Goal: Task Accomplishment & Management: Use online tool/utility

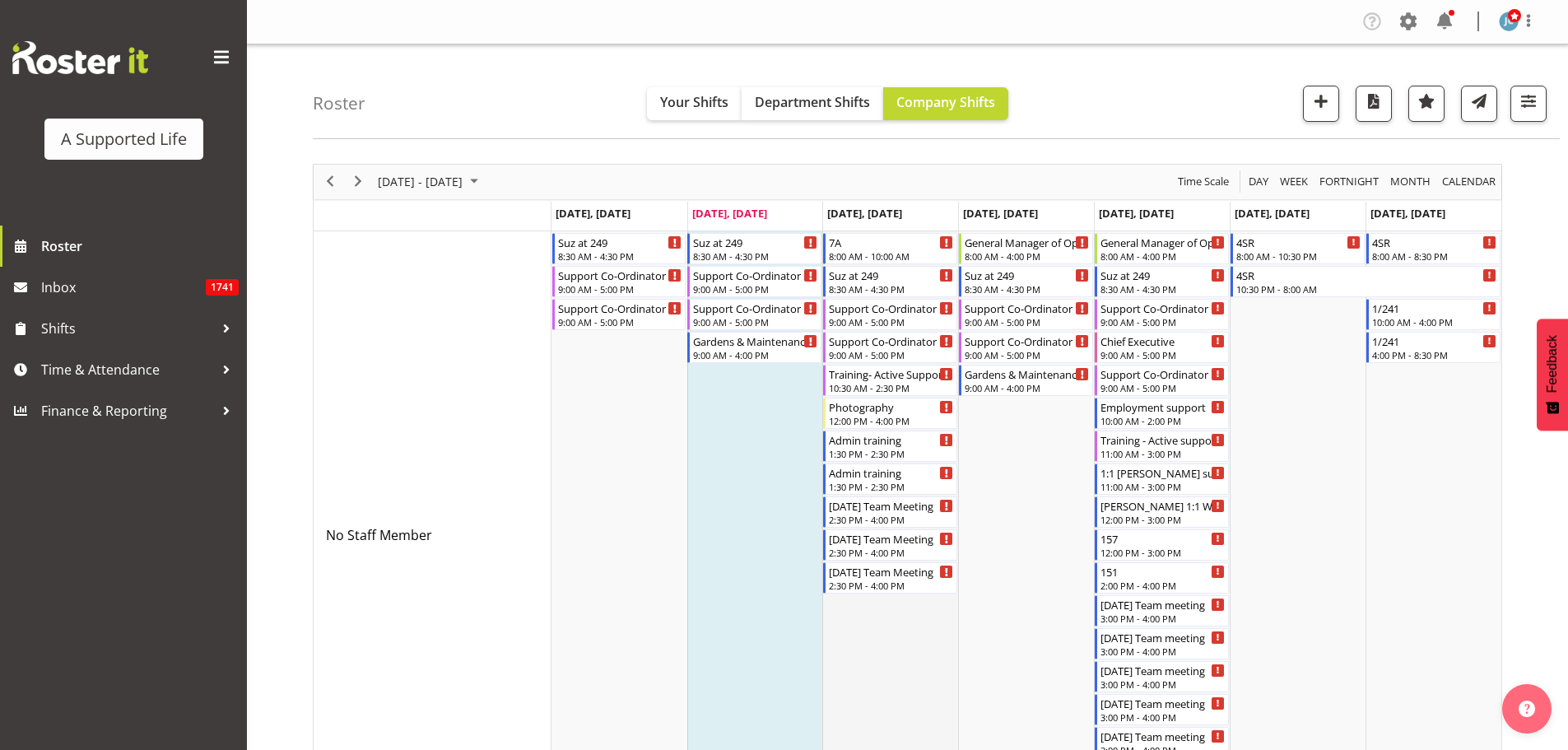
click at [841, 749] on td "Timeline Week of August 26, 2025" at bounding box center [890, 535] width 135 height 608
click at [906, 376] on div "Training- Active Support" at bounding box center [891, 373] width 125 height 16
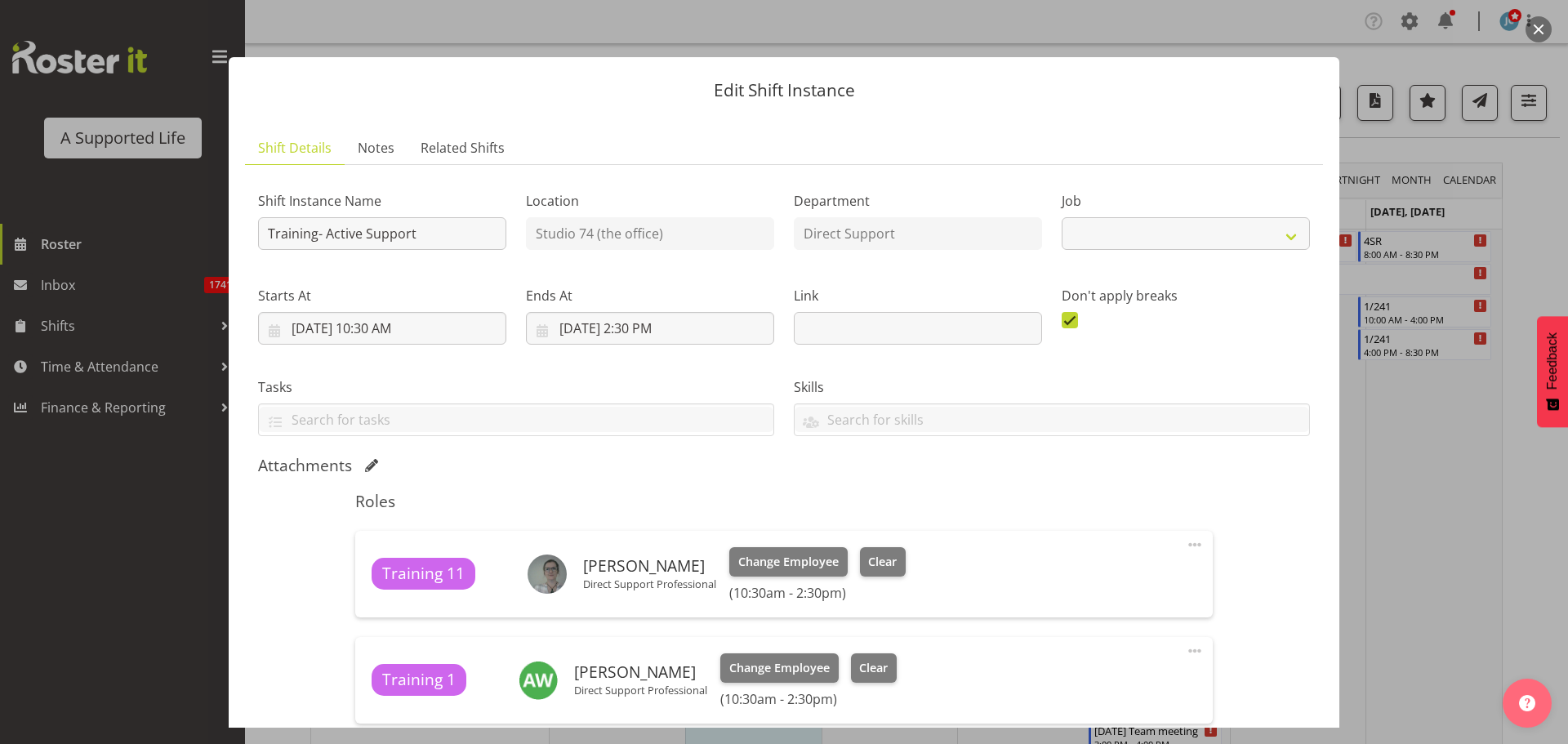
select select "4112"
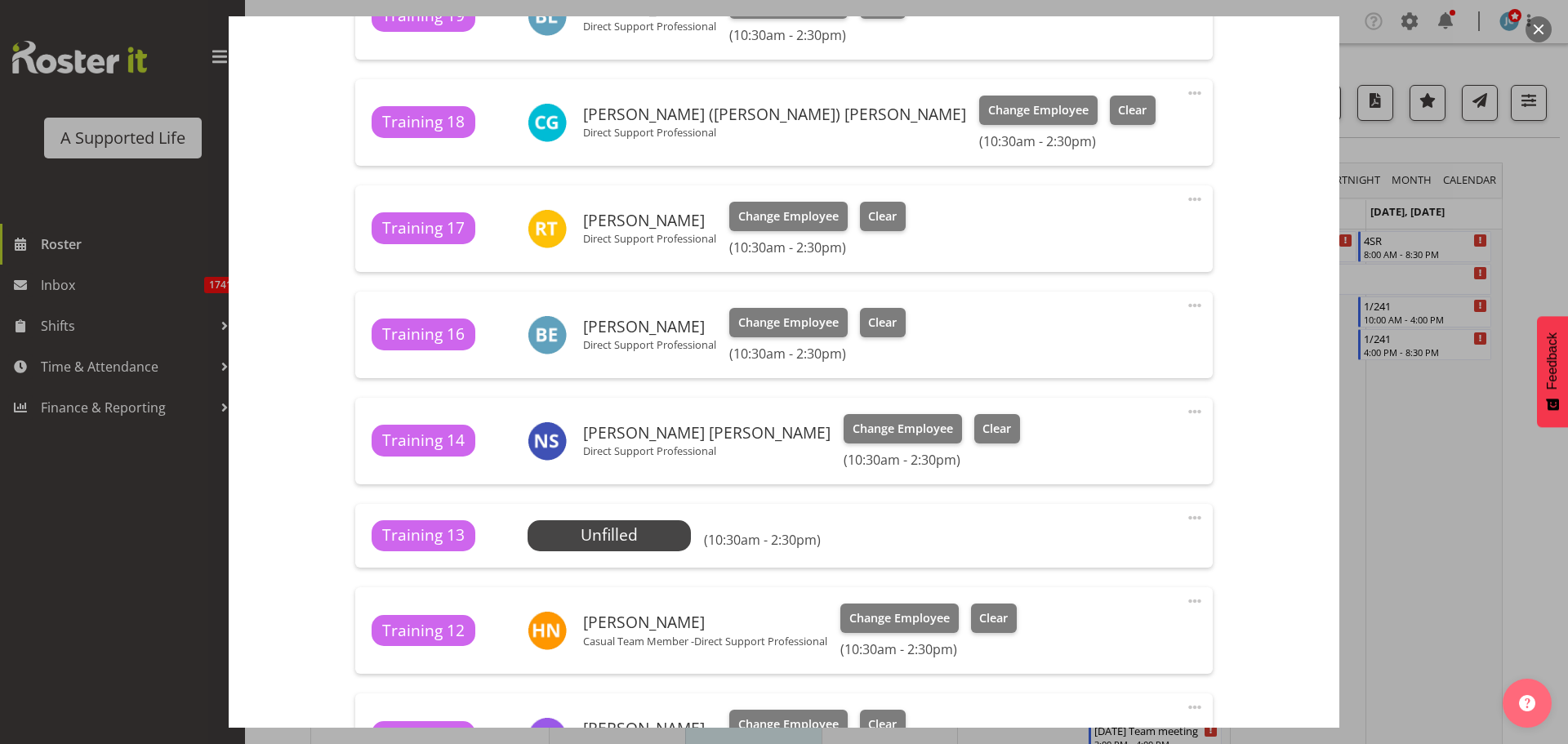
scroll to position [1306, 0]
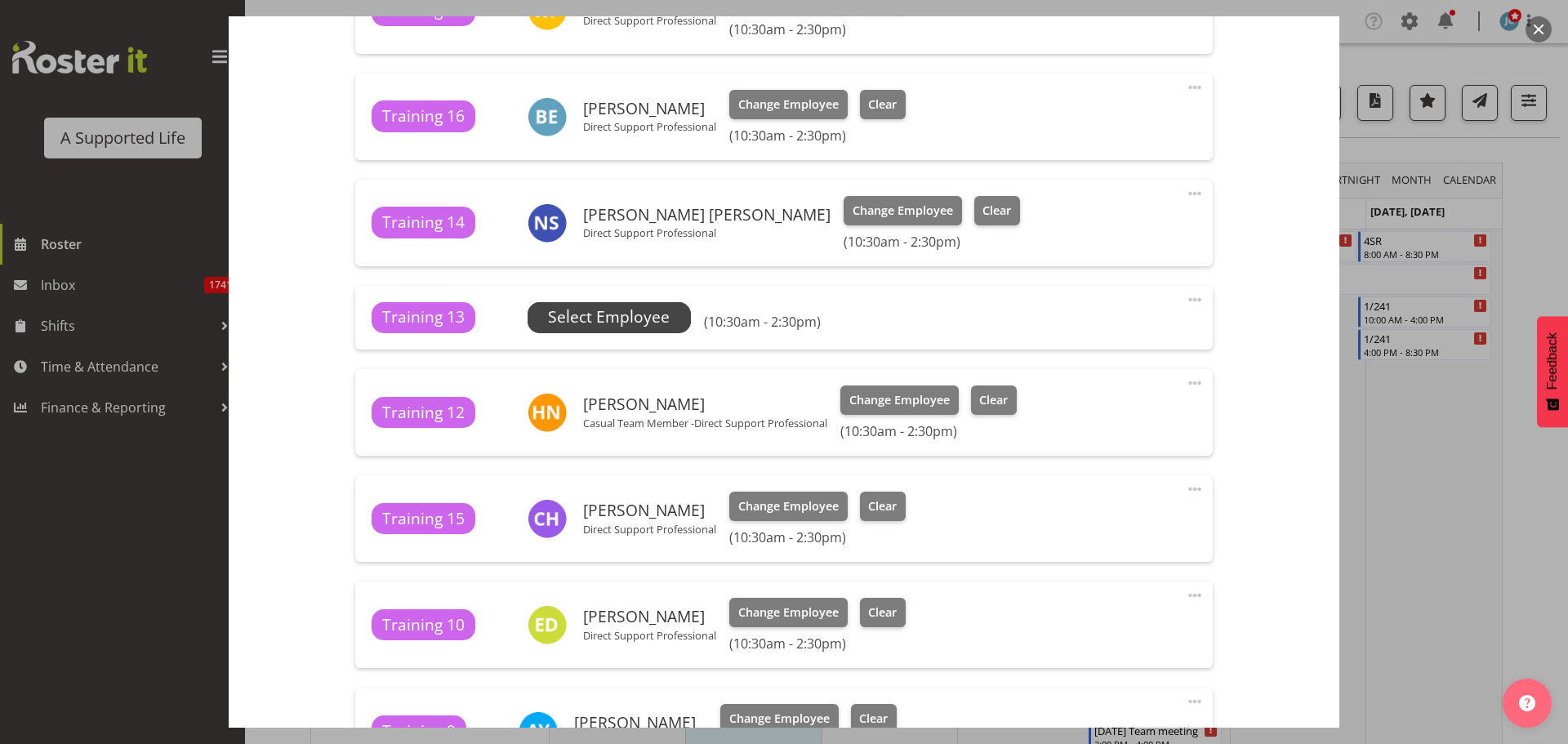
click at [659, 318] on span "Select Employee" at bounding box center [609, 317] width 122 height 23
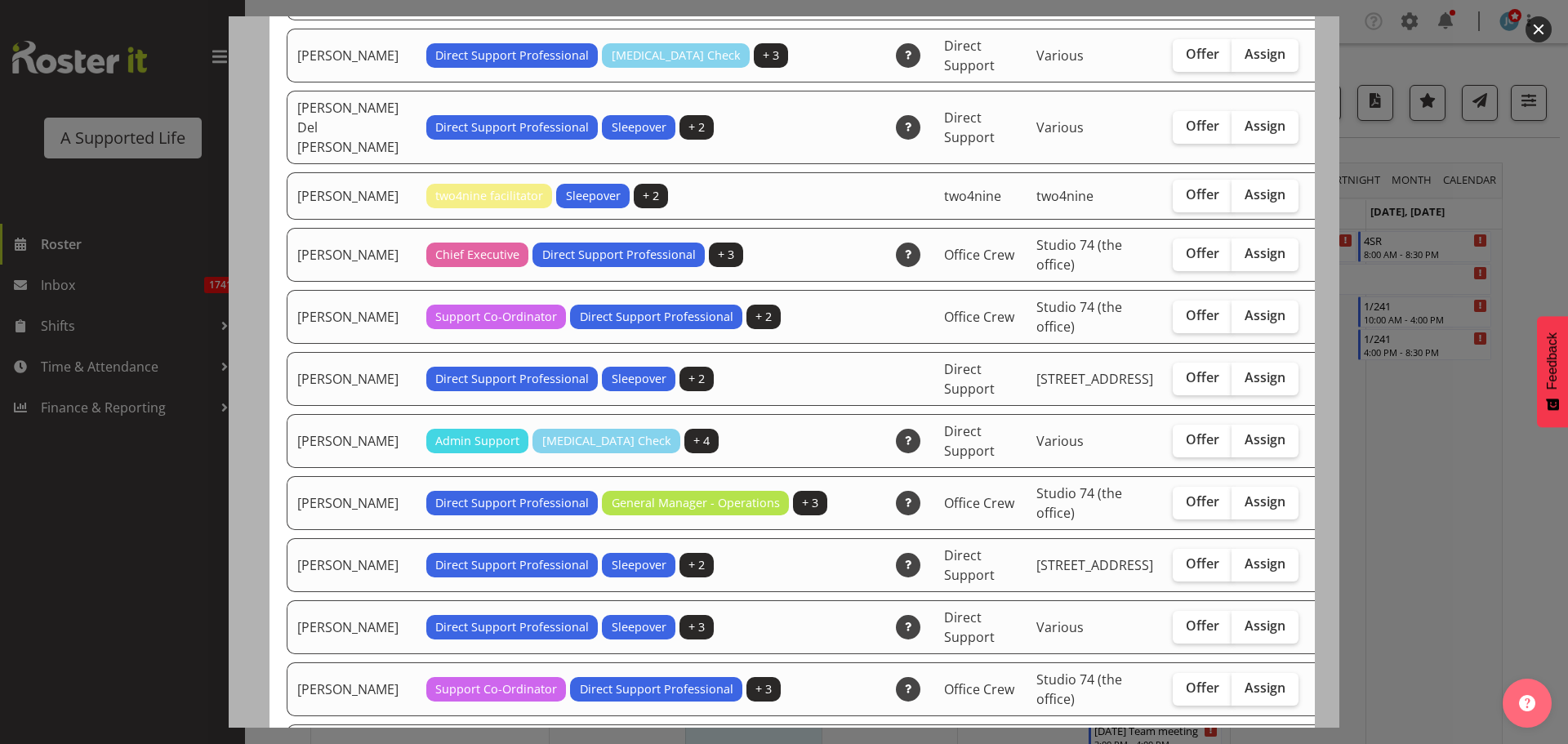
scroll to position [435, 0]
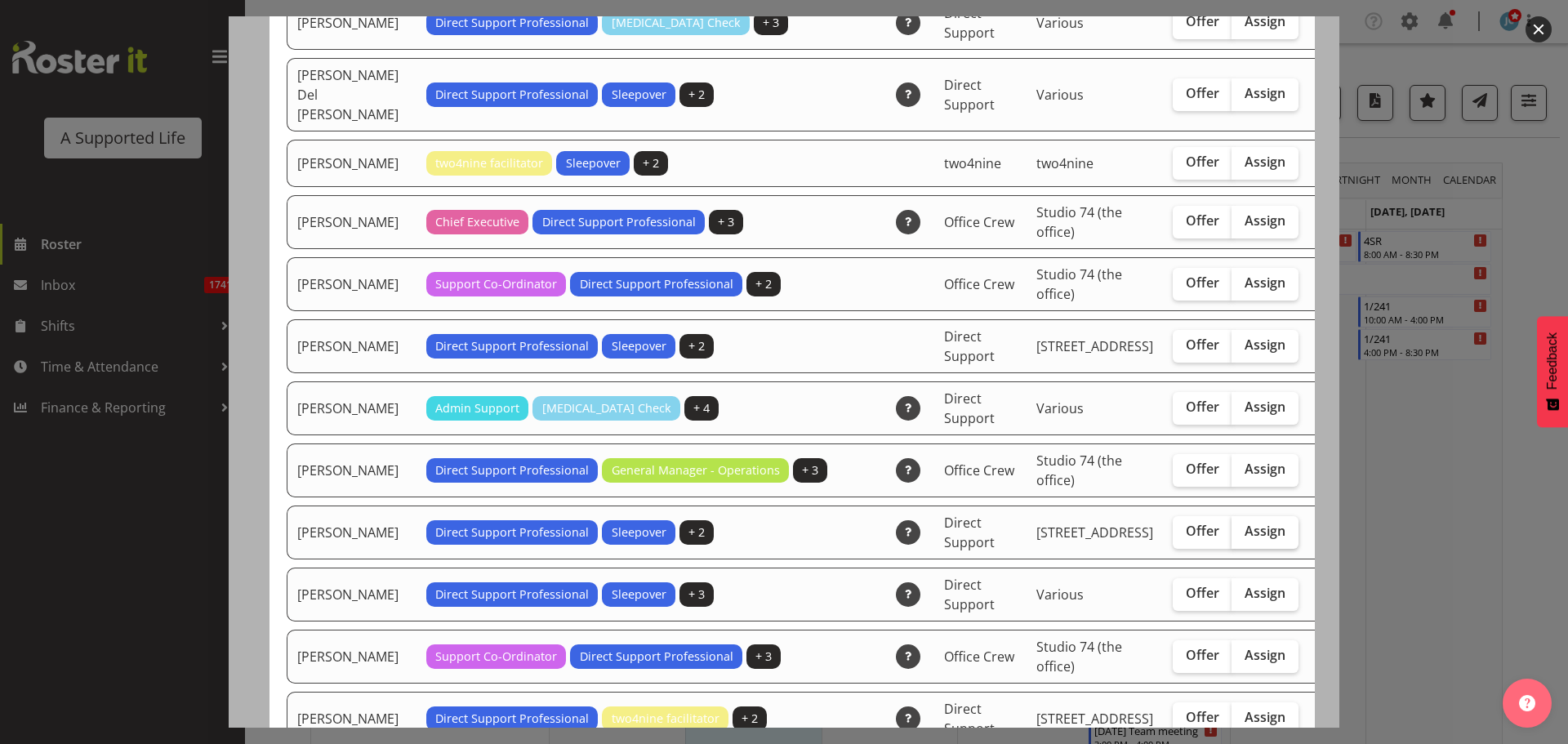
click at [1245, 539] on span "Assign" at bounding box center [1265, 531] width 41 height 16
click at [1231, 536] on input "Assign" at bounding box center [1237, 531] width 11 height 11
checkbox input "true"
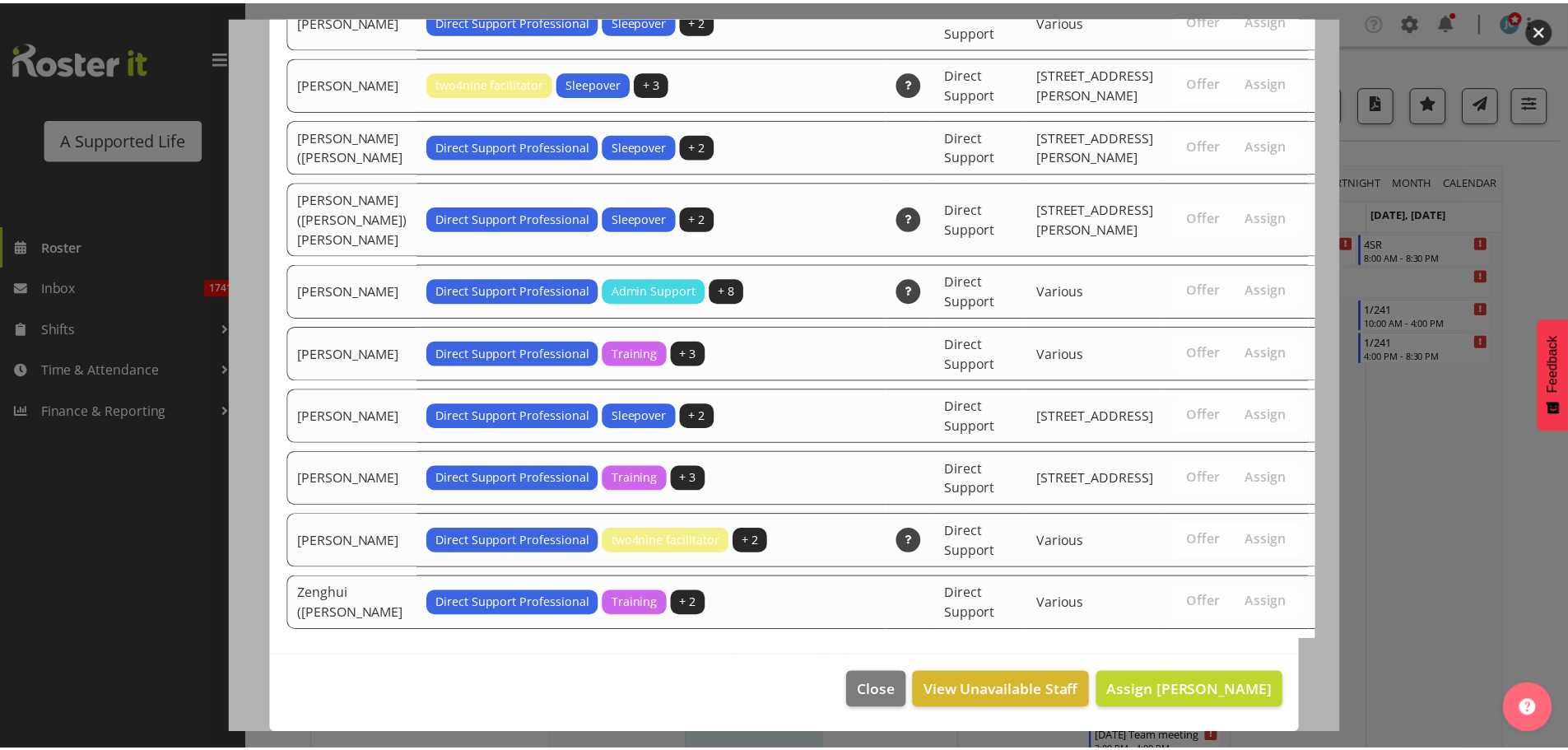
scroll to position [3875, 0]
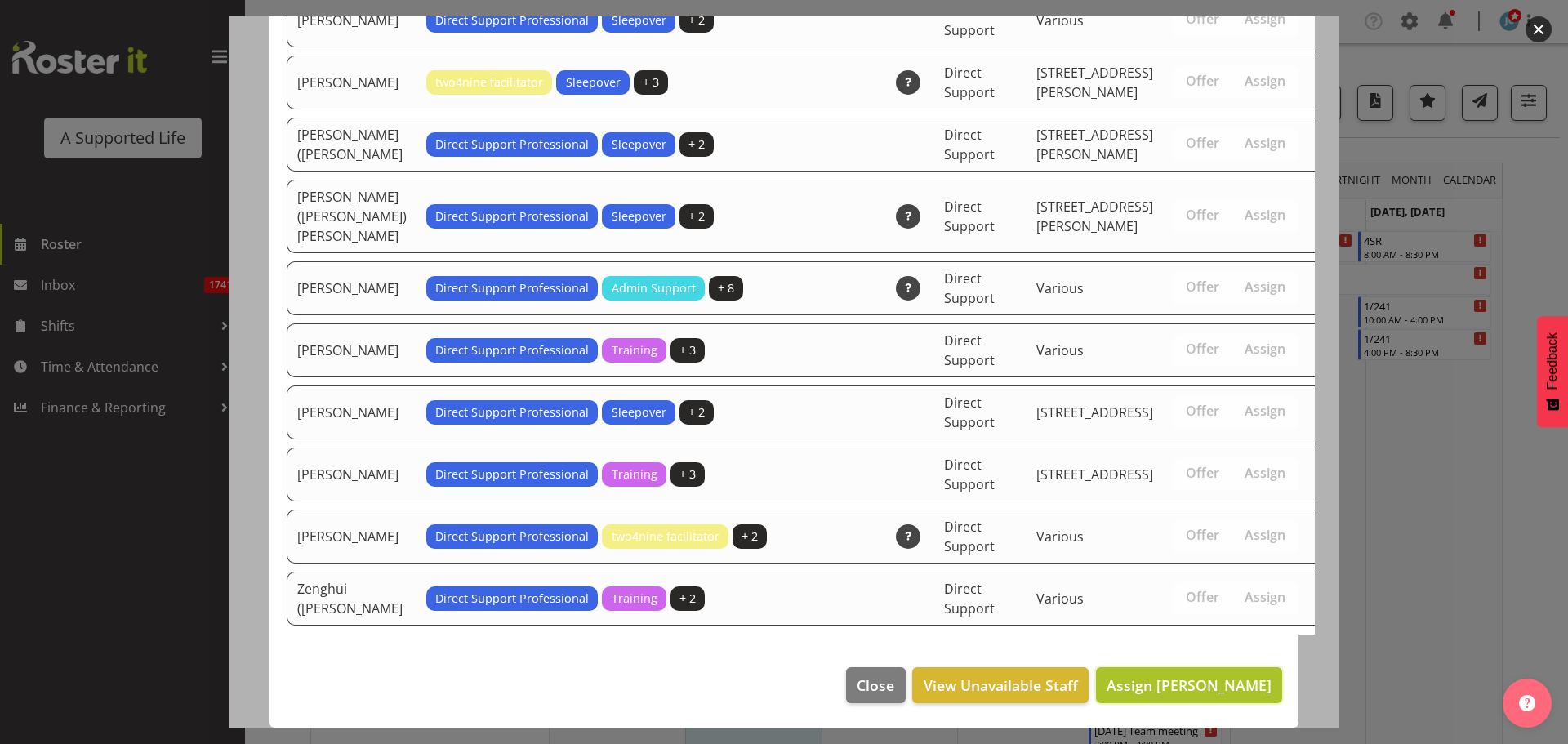
click at [1206, 680] on span "Assign [PERSON_NAME]" at bounding box center [1189, 685] width 165 height 20
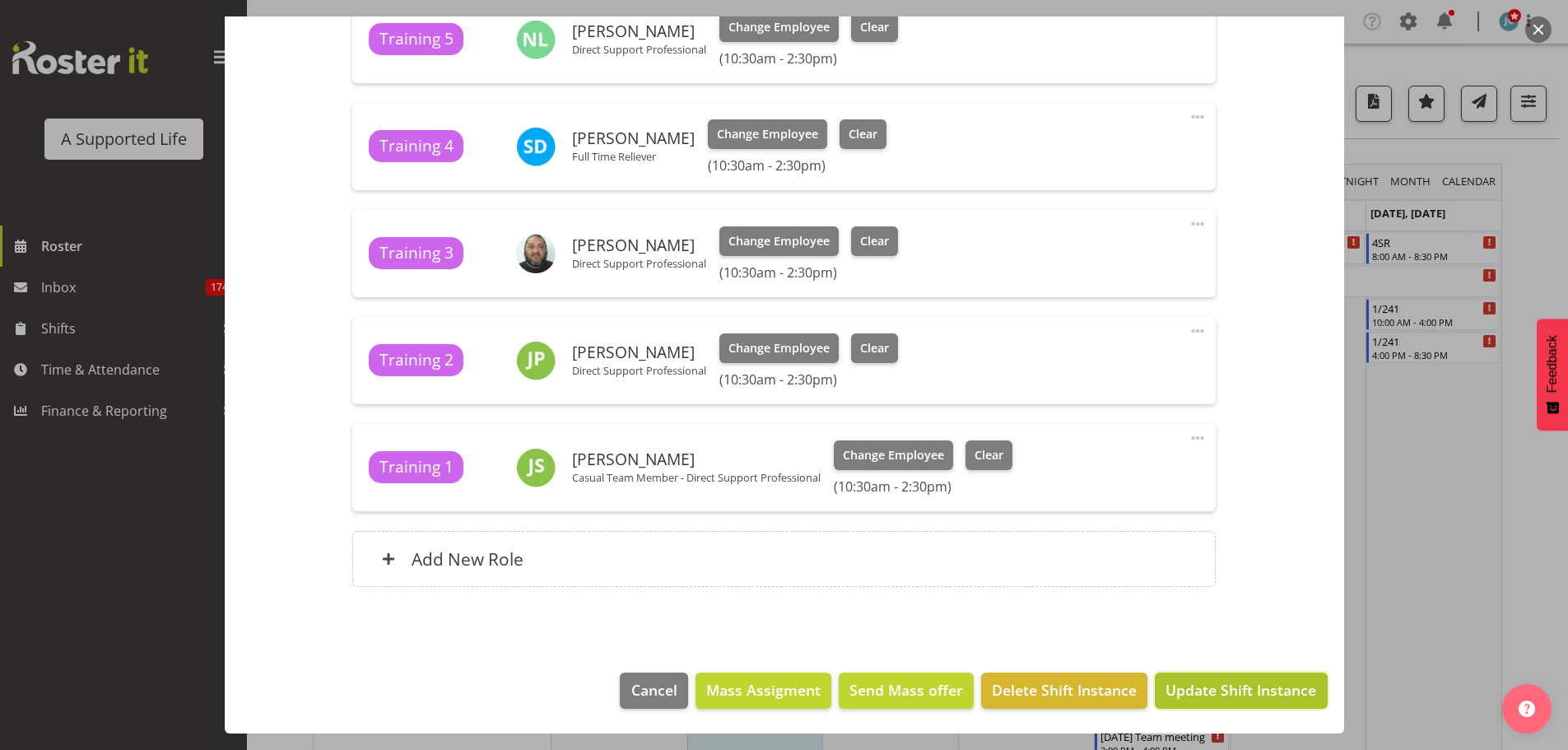
click at [1211, 681] on span "Update Shift Instance" at bounding box center [1240, 690] width 151 height 22
